Goal: Check status: Check status

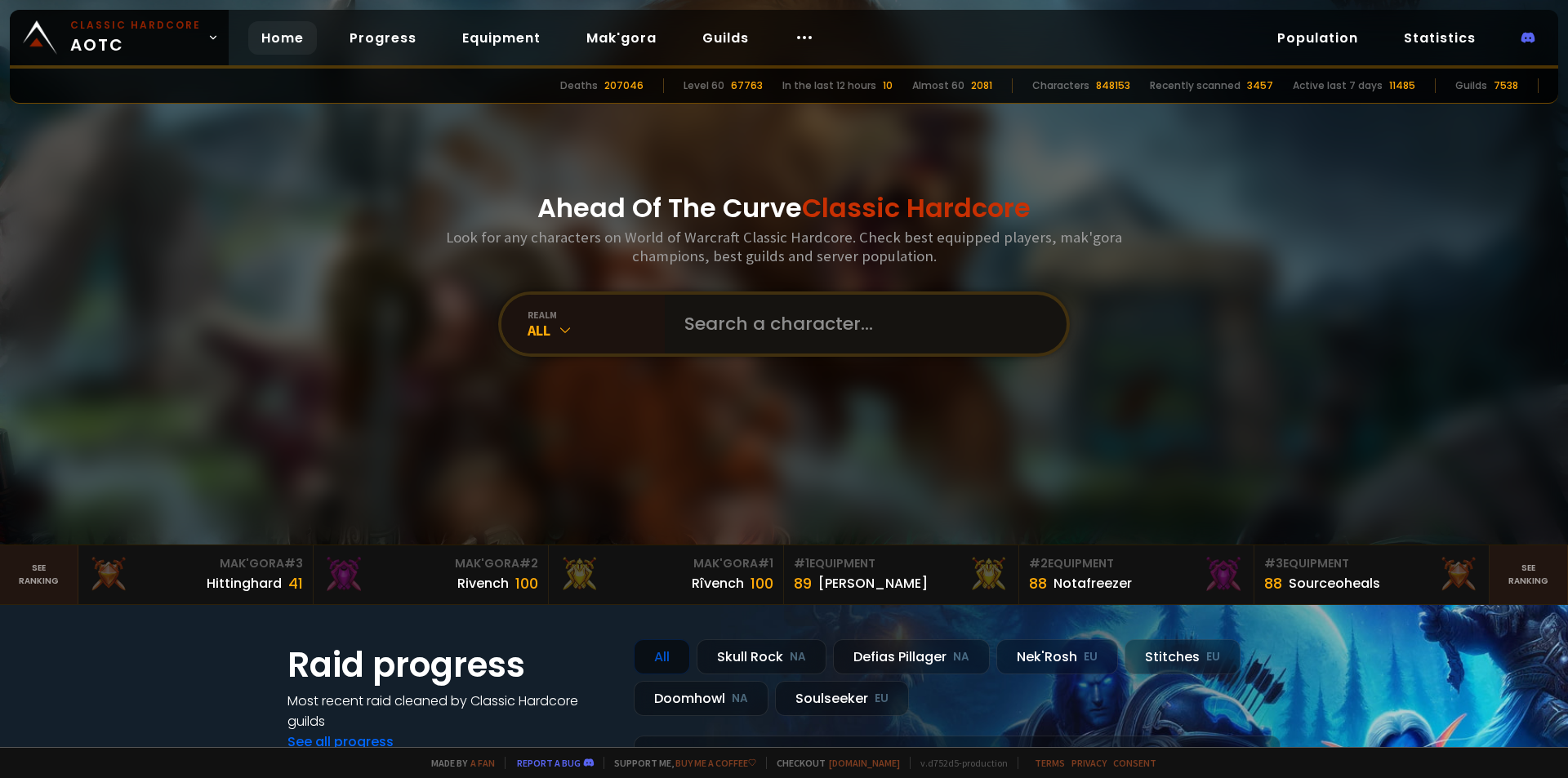
click at [774, 327] on input "text" at bounding box center [860, 323] width 372 height 59
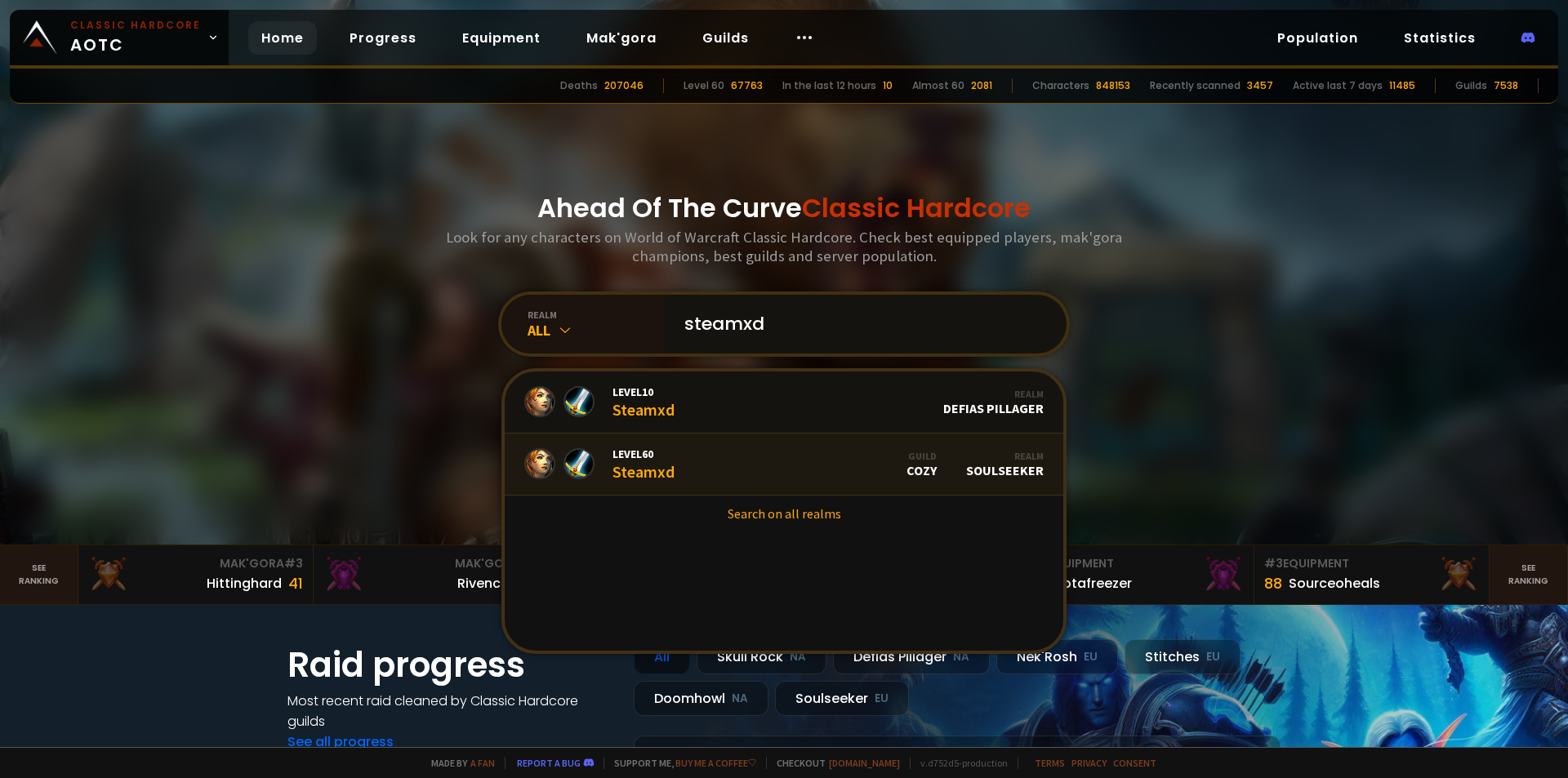
type input "steamxd"
click at [744, 466] on link "Level 60 Steamxd Guild Cozy Realm Soulseeker" at bounding box center [784, 464] width 559 height 62
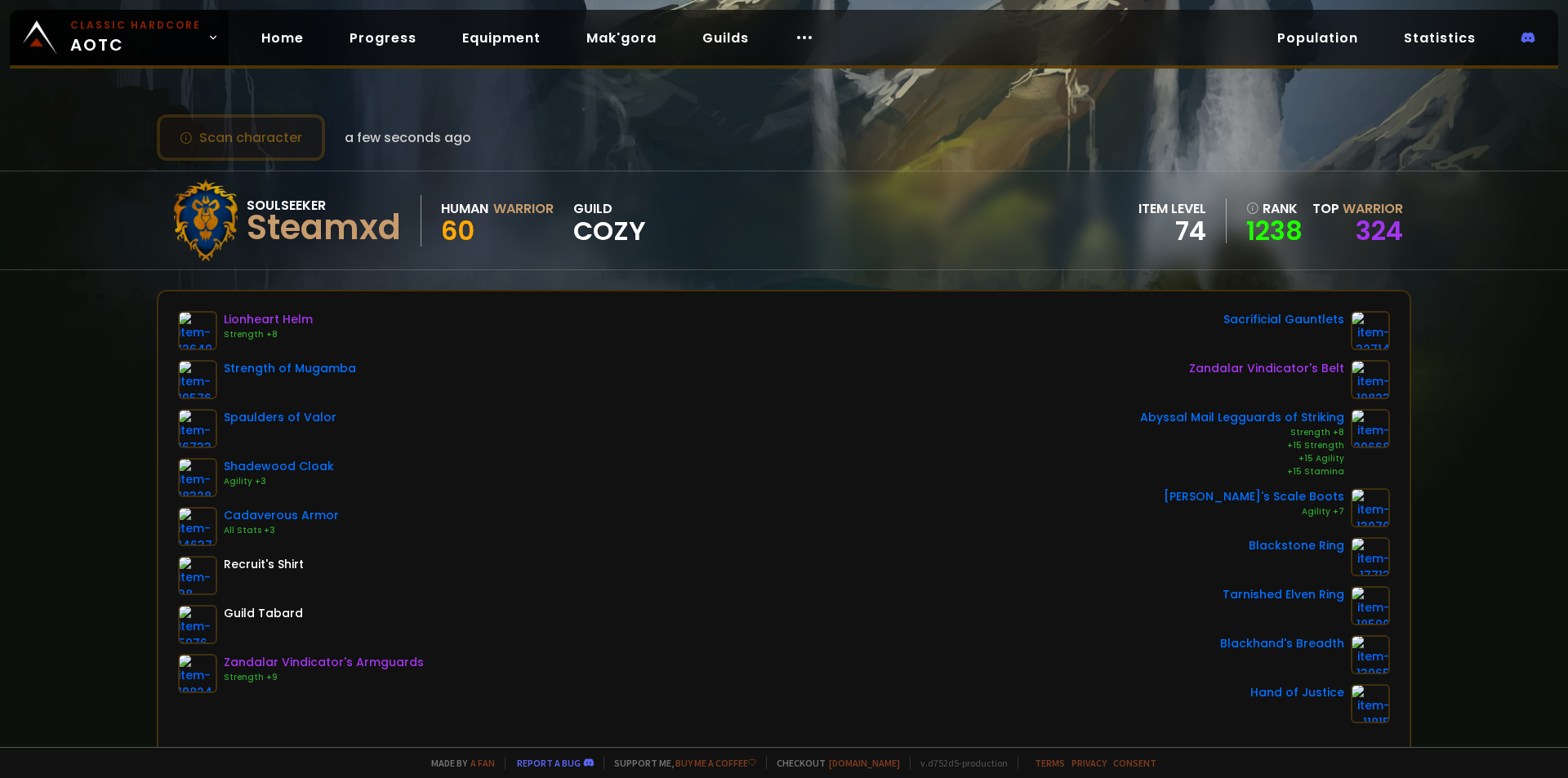
click at [249, 140] on button "Scan character" at bounding box center [241, 137] width 169 height 47
click at [268, 126] on button "Scan character" at bounding box center [241, 137] width 169 height 47
drag, startPoint x: 261, startPoint y: 129, endPoint x: 261, endPoint y: 138, distance: 9.0
click at [262, 129] on button "Scan character" at bounding box center [241, 137] width 169 height 47
click at [260, 138] on button "Scan character" at bounding box center [241, 137] width 169 height 47
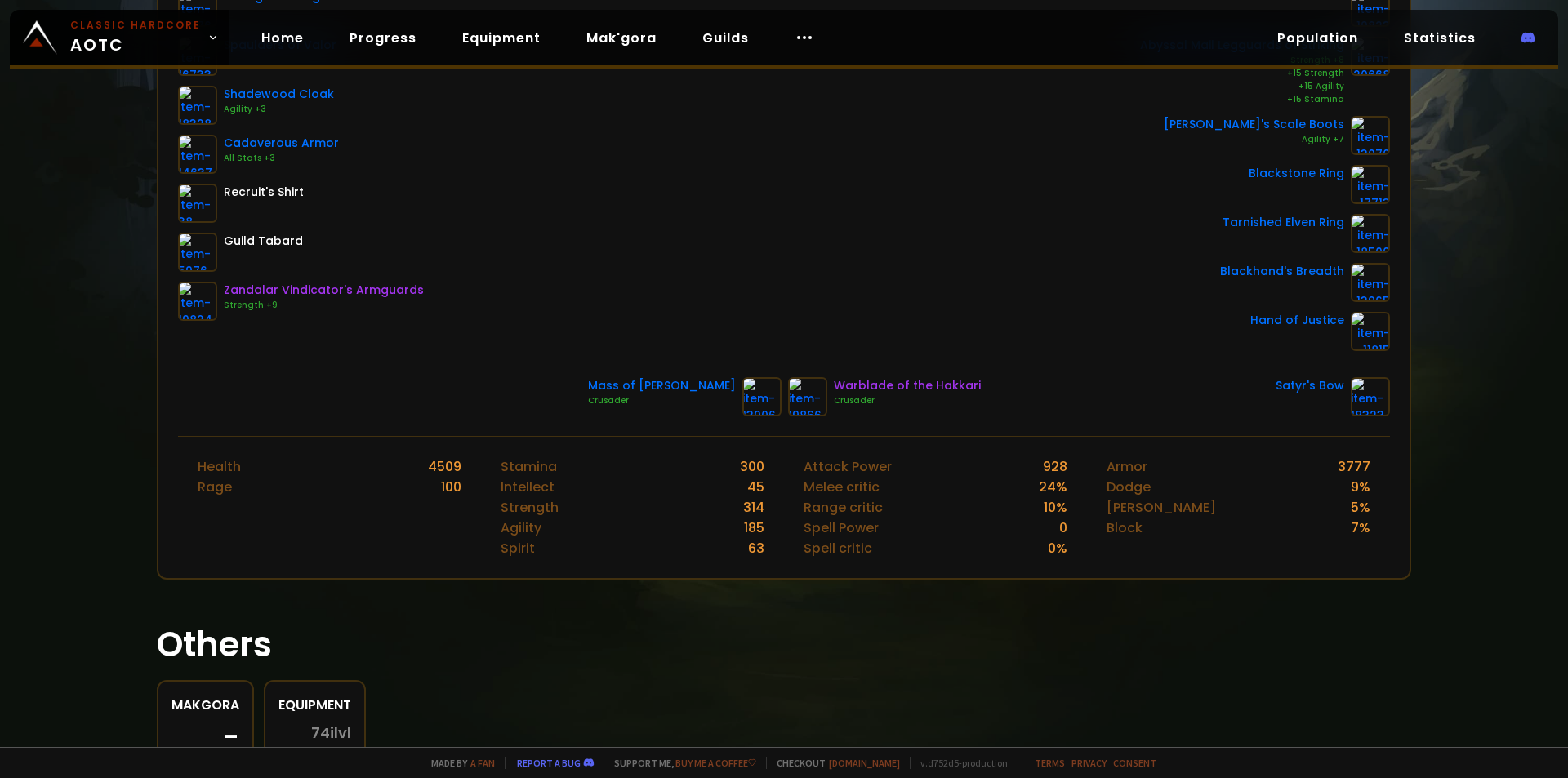
scroll to position [408, 0]
